Goal: Communication & Community: Answer question/provide support

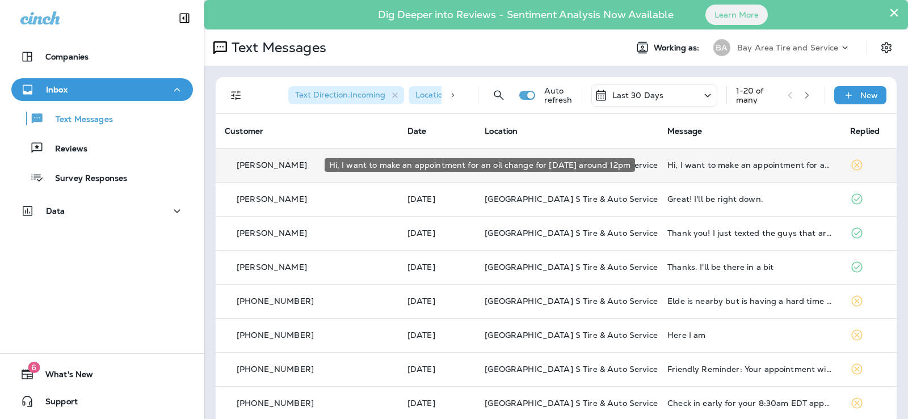
click at [687, 163] on div "Hi, I want to make an appointment for an oil change for [DATE] around 12pm" at bounding box center [749, 165] width 165 height 9
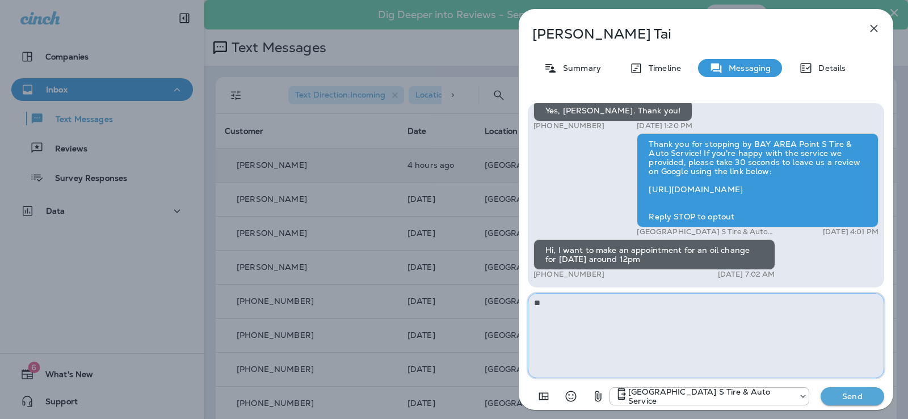
type textarea "*"
type textarea "**********"
click at [857, 396] on p "Send" at bounding box center [853, 397] width 48 height 10
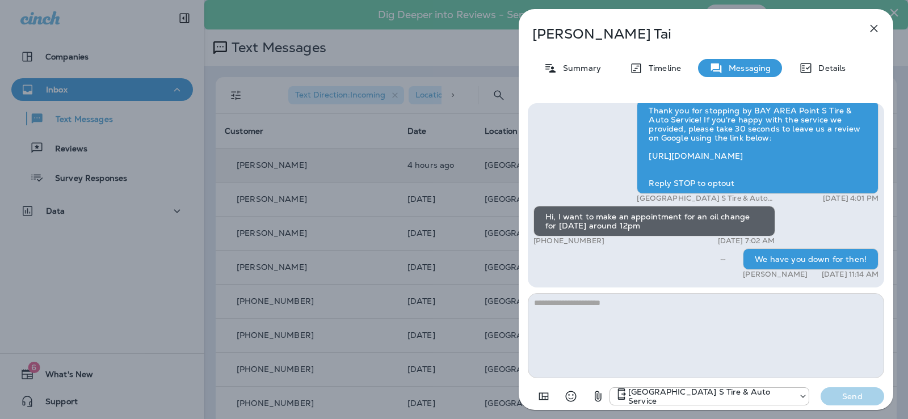
click at [873, 24] on icon "button" at bounding box center [874, 29] width 14 height 14
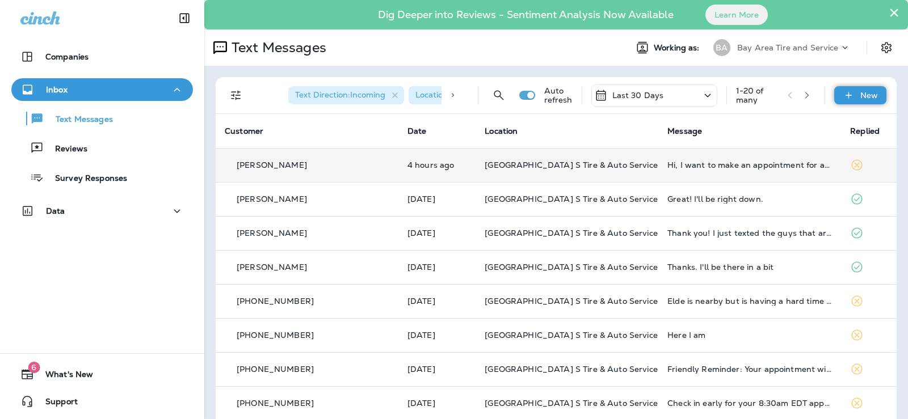
click at [867, 100] on div "New" at bounding box center [860, 95] width 52 height 18
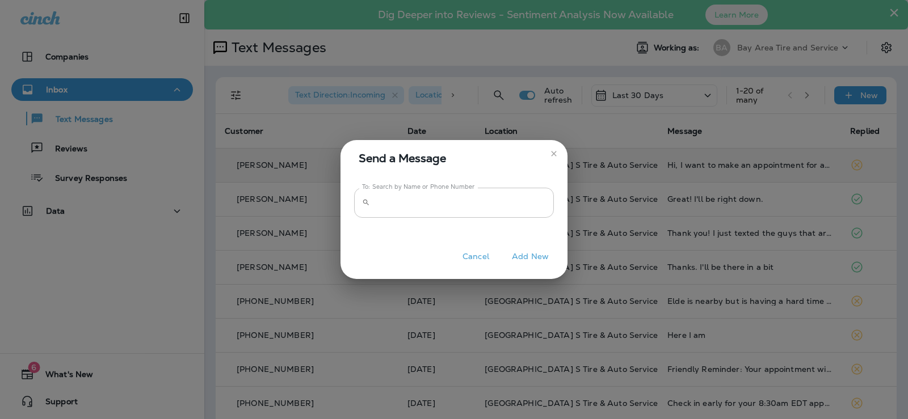
click at [432, 209] on input "To: Search by Name or Phone Number" at bounding box center [464, 203] width 179 height 30
type input "*"
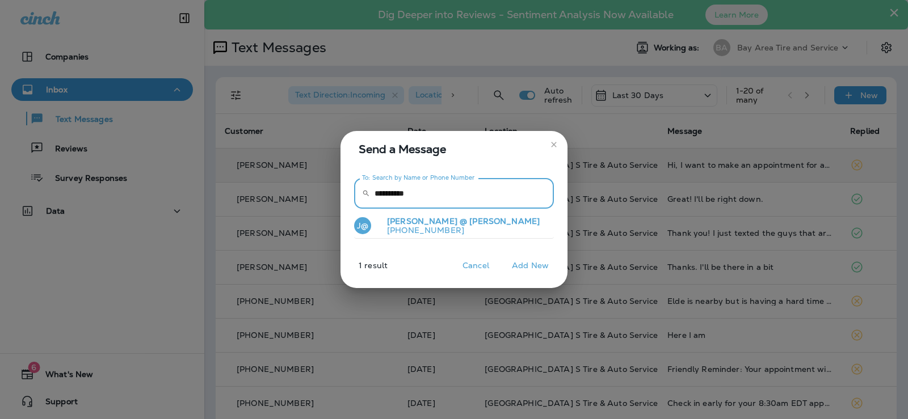
type input "**********"
click at [421, 228] on p "[PHONE_NUMBER]" at bounding box center [459, 230] width 162 height 9
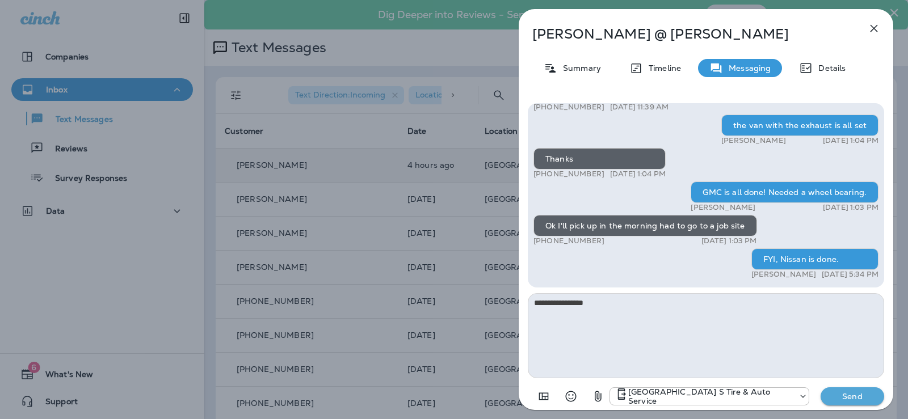
type textarea "**********"
click at [849, 395] on p "Send" at bounding box center [853, 397] width 48 height 10
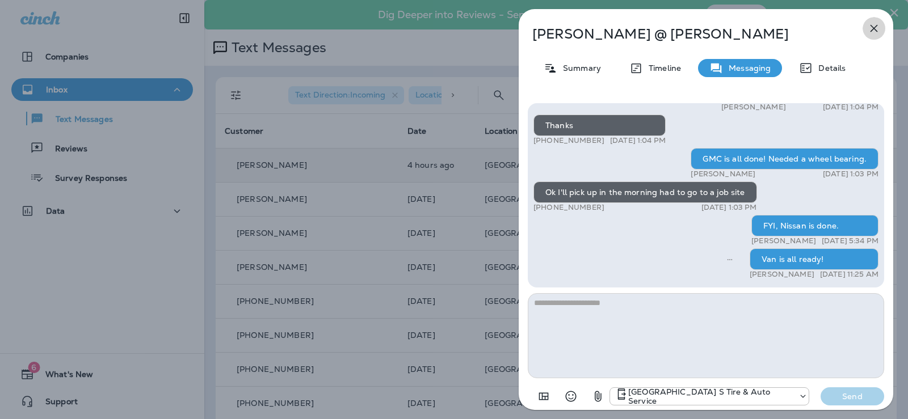
click at [879, 29] on icon "button" at bounding box center [874, 29] width 14 height 14
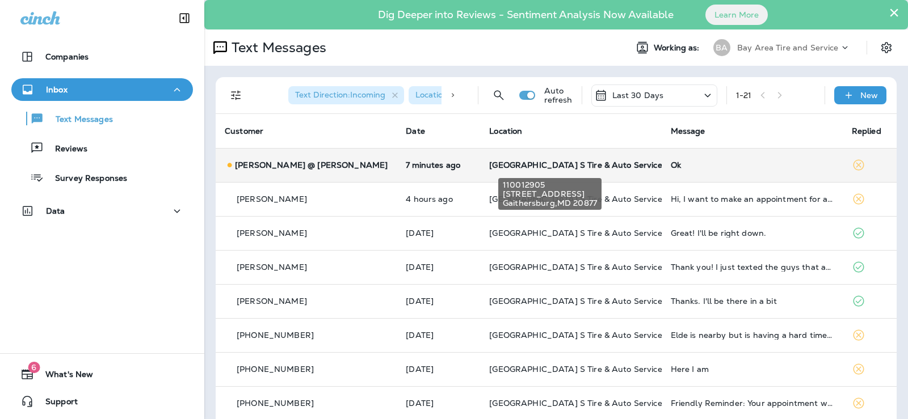
click at [510, 166] on span "[GEOGRAPHIC_DATA] S Tire & Auto Service" at bounding box center [575, 165] width 173 height 10
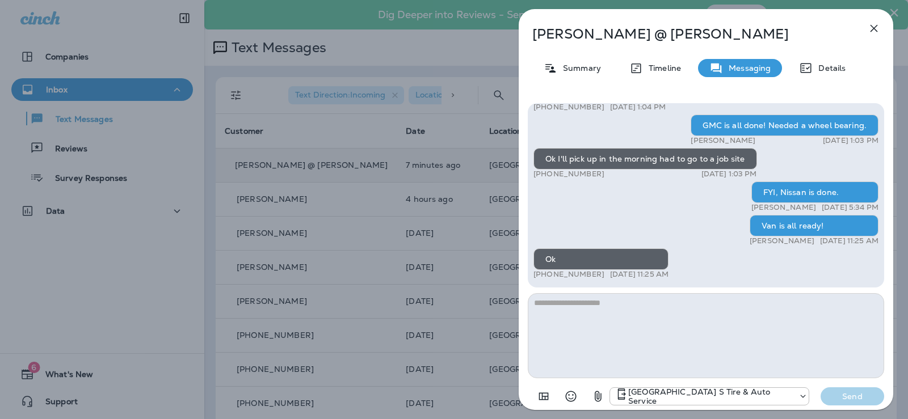
drag, startPoint x: 875, startPoint y: 28, endPoint x: 872, endPoint y: 22, distance: 6.3
click at [876, 28] on icon "button" at bounding box center [874, 29] width 14 height 14
